Goal: Ask a question

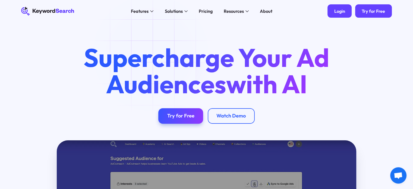
click at [338, 12] on div "Login" at bounding box center [339, 10] width 11 height 5
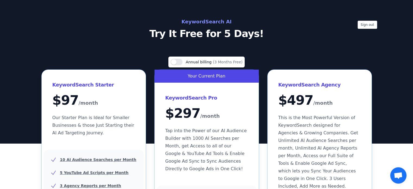
click at [397, 175] on span "Open chat" at bounding box center [398, 176] width 9 height 8
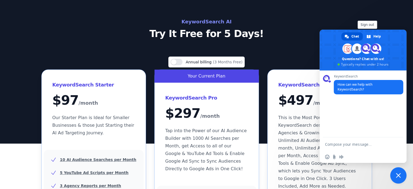
click at [338, 146] on textarea "Compose your message..." at bounding box center [357, 144] width 65 height 14
type textarea "how much did I pay in [DATE] for kws?"
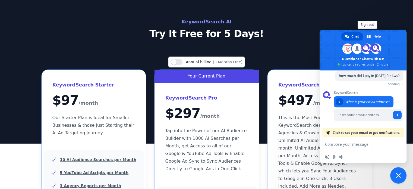
scroll to position [36, 0]
click at [348, 116] on input "Enter your email address..." at bounding box center [363, 115] width 58 height 12
type input "[EMAIL_ADDRESS][DOMAIN_NAME]"
click at [396, 114] on span "Send" at bounding box center [397, 114] width 3 height 3
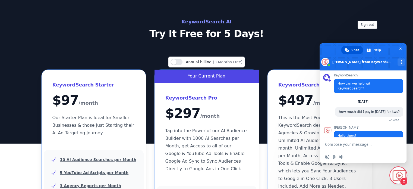
scroll to position [58, 0]
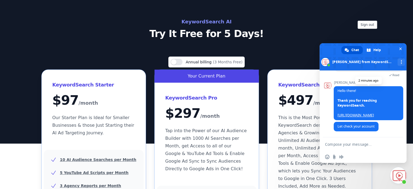
click at [352, 113] on link "[URL][DOMAIN_NAME]" at bounding box center [355, 115] width 36 height 5
click at [337, 145] on textarea "Compose your message..." at bounding box center [357, 144] width 65 height 14
type textarea "thank you"
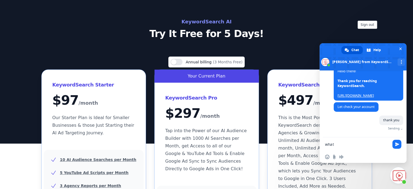
scroll to position [72, 0]
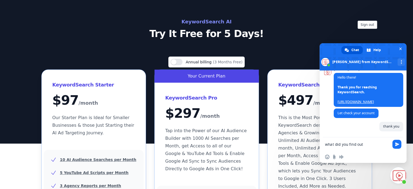
type textarea "what did you find out?"
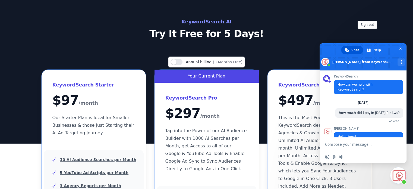
scroll to position [83, 0]
